Goal: Information Seeking & Learning: Learn about a topic

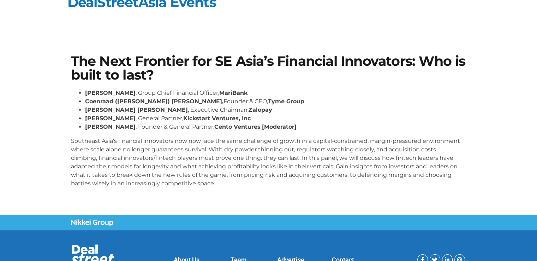
scroll to position [35, 0]
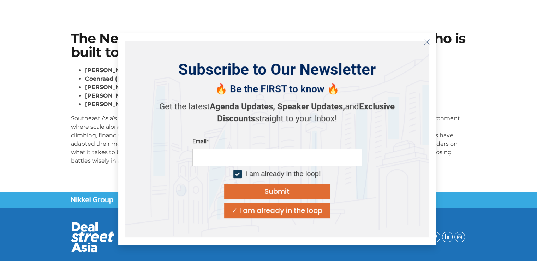
click at [426, 40] on icon "Close" at bounding box center [427, 42] width 6 height 6
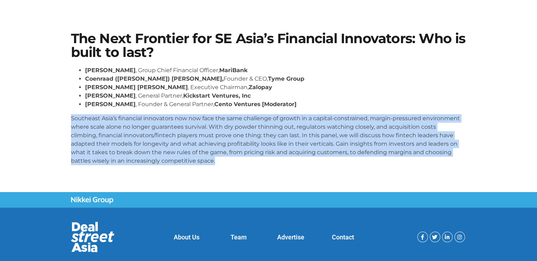
drag, startPoint x: 218, startPoint y: 161, endPoint x: 61, endPoint y: 115, distance: 163.7
click at [61, 115] on section "The Next Frontier for SE Asia’s Financial Innovators: Who is built to last? [PE…" at bounding box center [268, 101] width 537 height 181
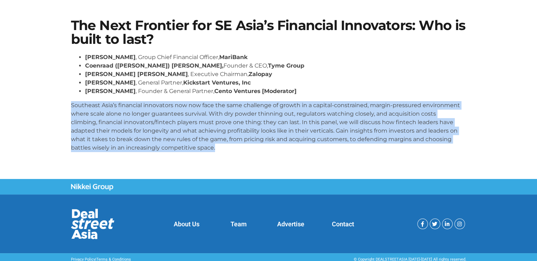
scroll to position [54, 0]
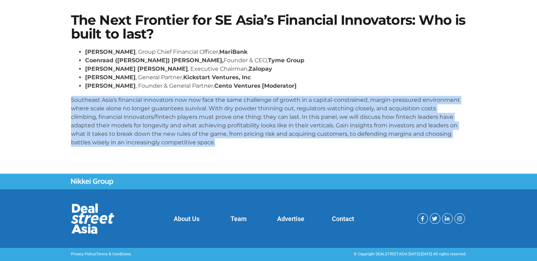
click at [155, 121] on p "Southeast Asia’s financial innovators now now face the same challenge of growth…" at bounding box center [268, 121] width 395 height 51
click at [206, 133] on p "Southeast Asia’s financial innovators now now face the same challenge of growth…" at bounding box center [268, 121] width 395 height 51
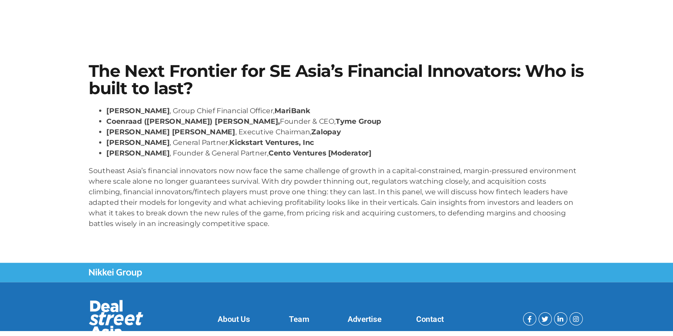
scroll to position [0, 0]
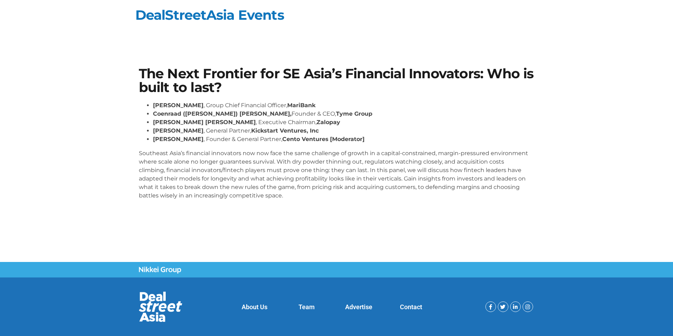
click at [141, 71] on h1 "The Next Frontier for SE Asia’s Financial Innovators: Who is built to last?" at bounding box center [336, 80] width 395 height 27
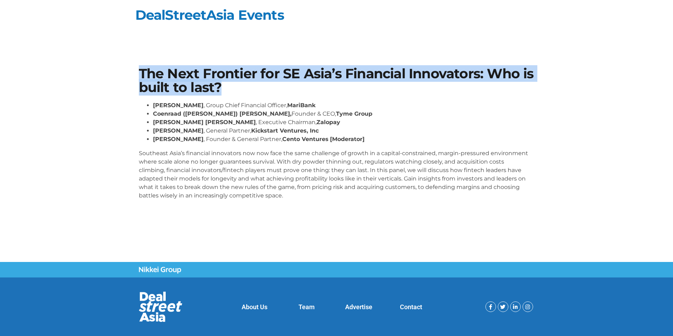
drag, startPoint x: 151, startPoint y: 72, endPoint x: 258, endPoint y: 88, distance: 108.5
click at [258, 88] on div "The Next Frontier for SE Asia’s Financial Innovators: Who is built to last? [PE…" at bounding box center [336, 137] width 402 height 146
copy h1 "The Next Frontier for SE Asia’s Financial Innovators: Who is built to last?"
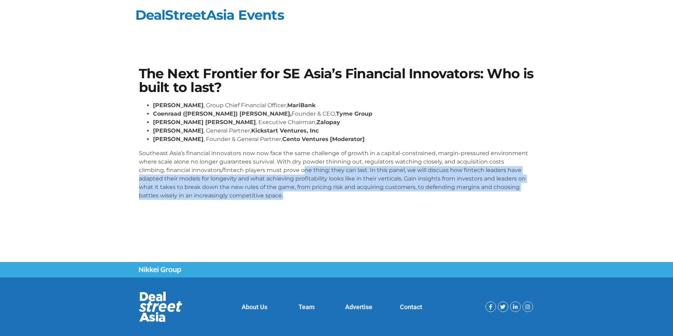
drag, startPoint x: 303, startPoint y: 170, endPoint x: 306, endPoint y: 197, distance: 27.3
click at [306, 197] on p "Southeast Asia’s financial innovators now now face the same challenge of growth…" at bounding box center [336, 174] width 395 height 51
click at [362, 174] on p "Southeast Asia’s financial innovators now now face the same challenge of growth…" at bounding box center [336, 174] width 395 height 51
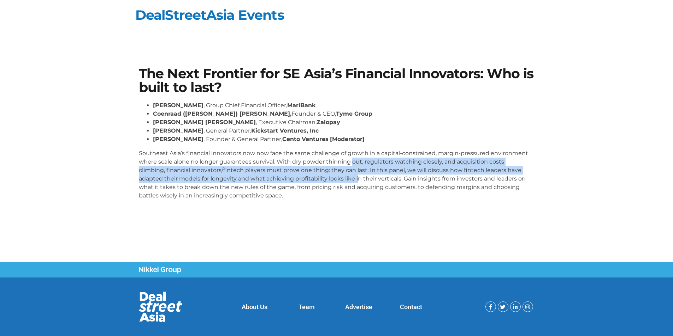
drag, startPoint x: 352, startPoint y: 160, endPoint x: 359, endPoint y: 178, distance: 19.3
click at [359, 178] on p "Southeast Asia’s financial innovators now now face the same challenge of growth…" at bounding box center [336, 174] width 395 height 51
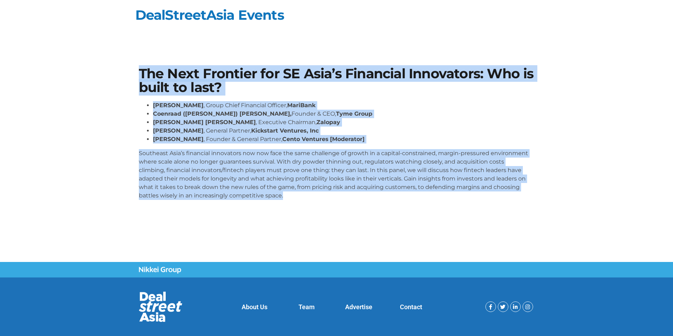
drag, startPoint x: 303, startPoint y: 197, endPoint x: 132, endPoint y: 74, distance: 210.8
click at [132, 74] on section "The Next Frontier for SE Asia’s Financial Innovators: Who is built to last? [PE…" at bounding box center [336, 136] width 673 height 181
copy div "Lor Ipsu Dolorsit ame CO Adip’e Seddoeius Temporinci: Utl et dolor ma aliq? Eni…"
drag, startPoint x: 421, startPoint y: 96, endPoint x: 419, endPoint y: 70, distance: 26.2
click at [421, 96] on div "The Next Frontier for SE Asia’s Financial Innovators: Who is built to last? [PE…" at bounding box center [336, 137] width 402 height 146
